Goal: Task Accomplishment & Management: Complete application form

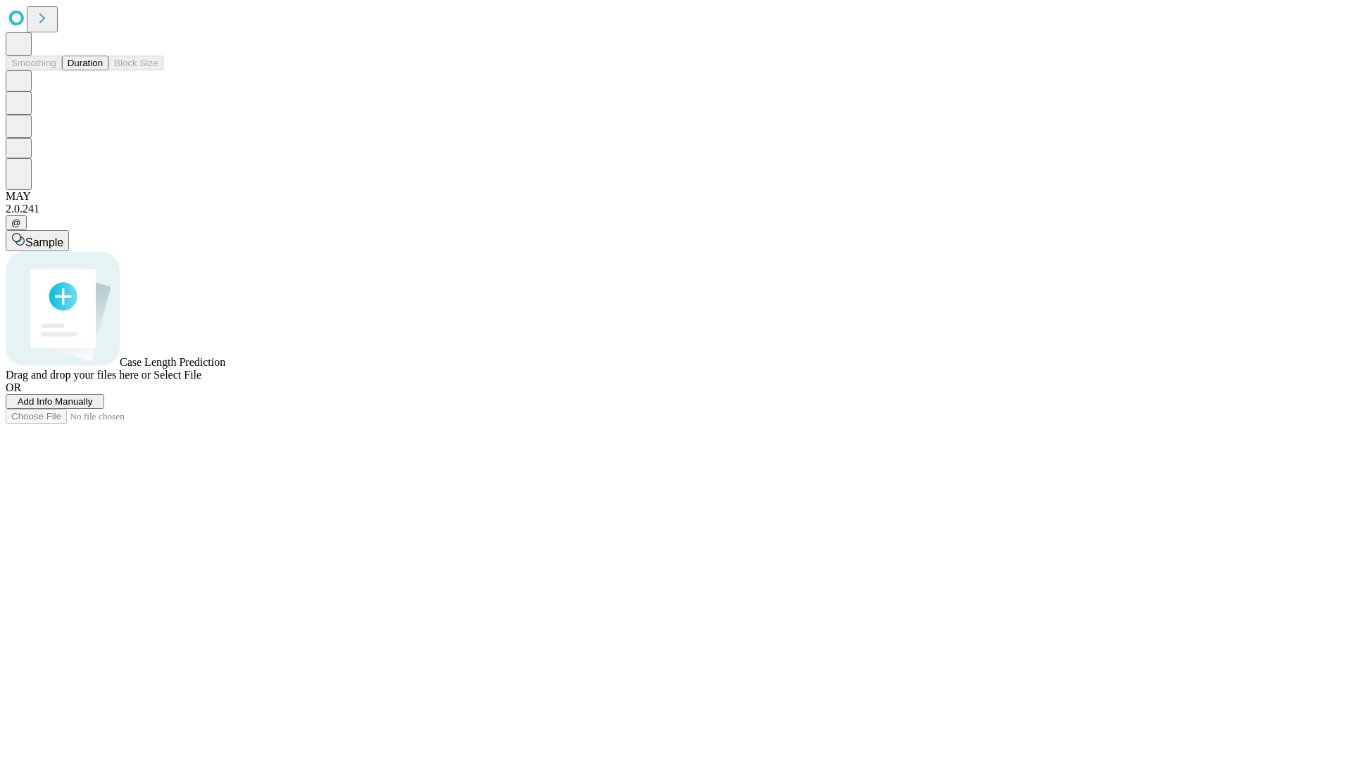
click at [93, 407] on span "Add Info Manually" at bounding box center [55, 401] width 75 height 11
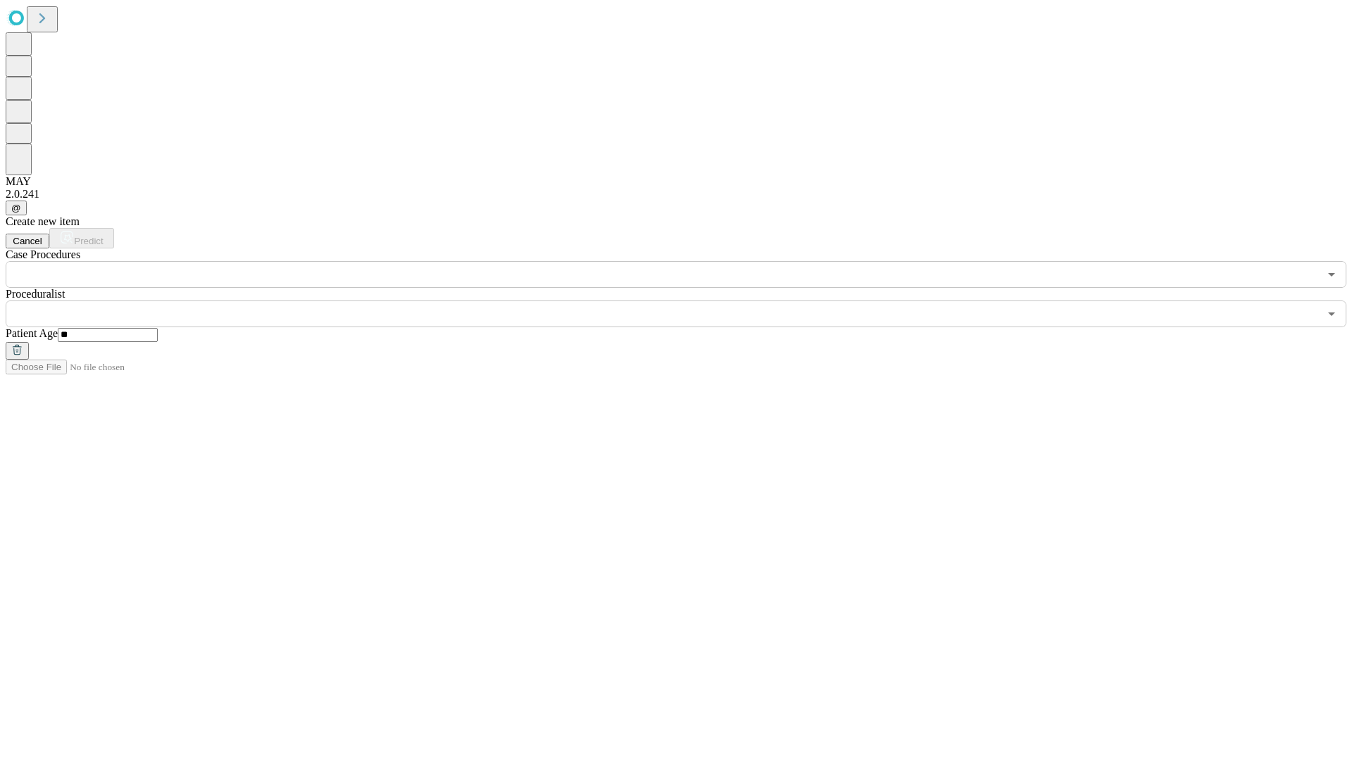
type input "**"
click at [686, 301] on input "text" at bounding box center [662, 314] width 1313 height 27
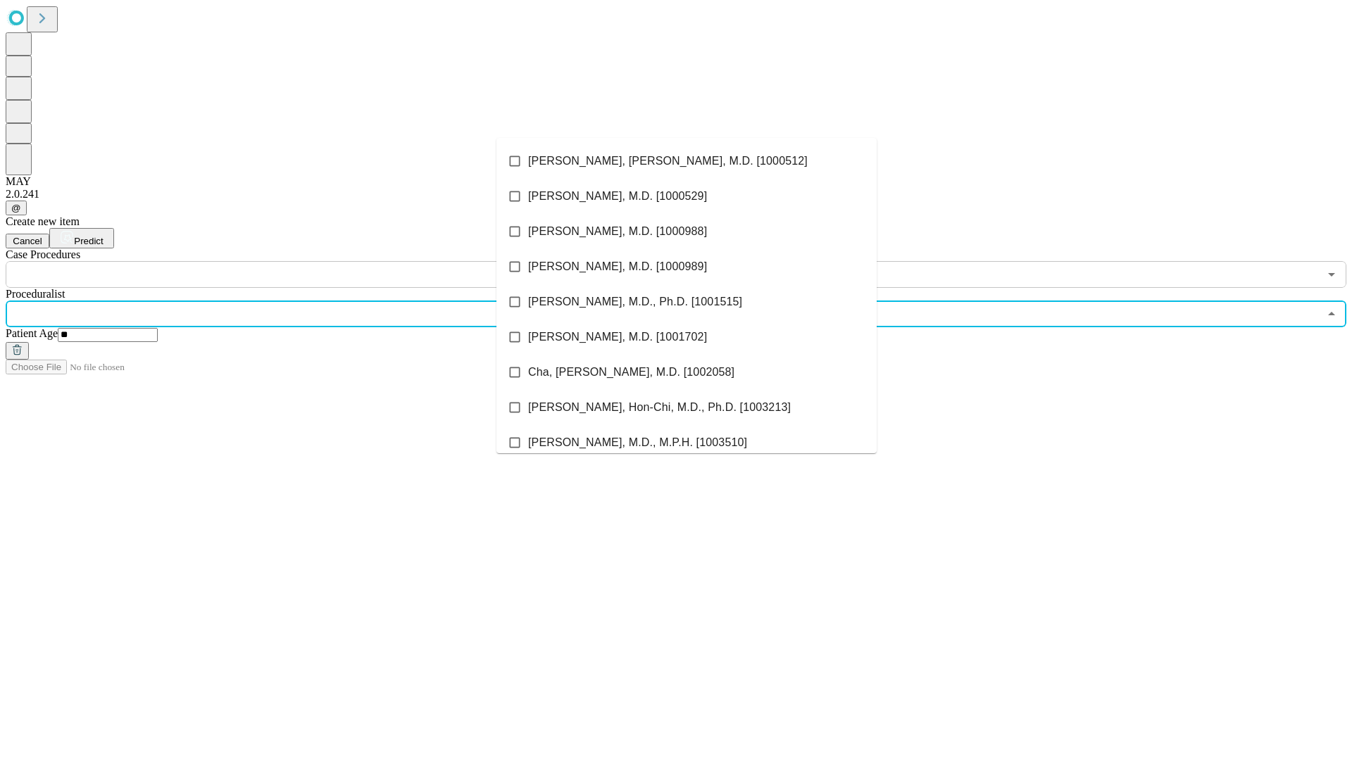
click at [686, 161] on li "[PERSON_NAME], [PERSON_NAME], M.D. [1000512]" at bounding box center [686, 161] width 380 height 35
